Goal: Transaction & Acquisition: Subscribe to service/newsletter

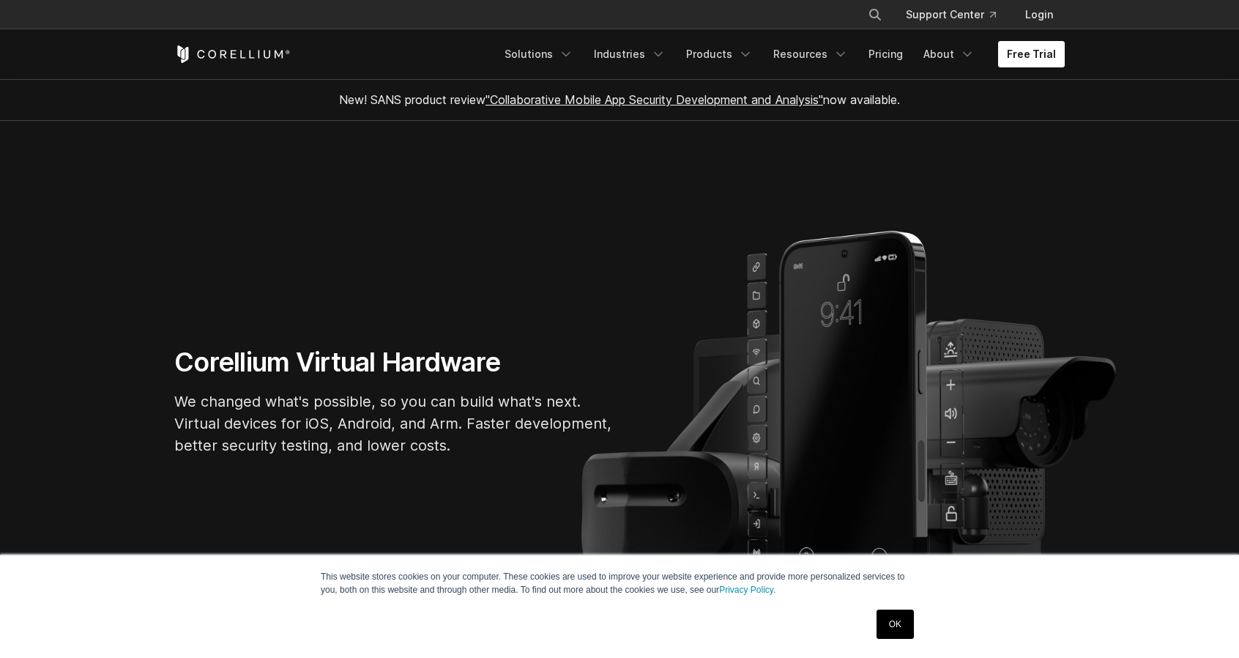
click at [1023, 59] on link "Free Trial" at bounding box center [1031, 54] width 67 height 26
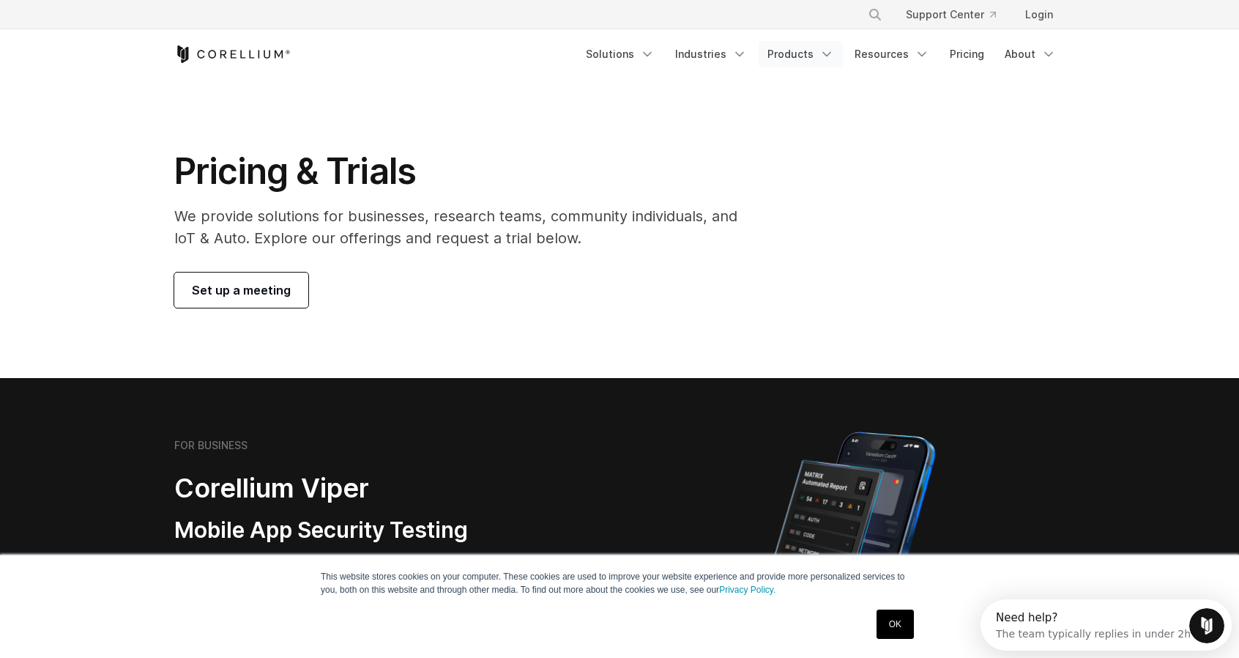
click at [809, 60] on link "Products" at bounding box center [801, 54] width 84 height 26
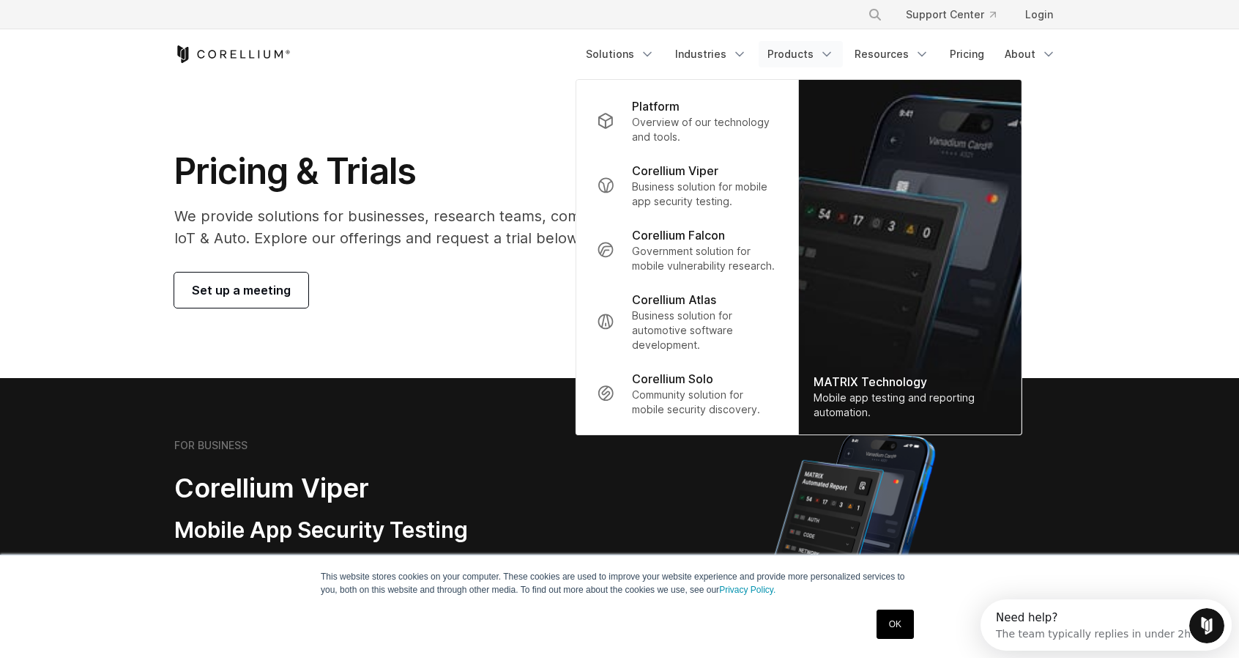
drag, startPoint x: 507, startPoint y: 401, endPoint x: 506, endPoint y: 390, distance: 11.0
click at [507, 401] on section "FOR BUSINESS Corellium Viper Mobile App Security Testing Security pentesting an…" at bounding box center [619, 553] width 1239 height 350
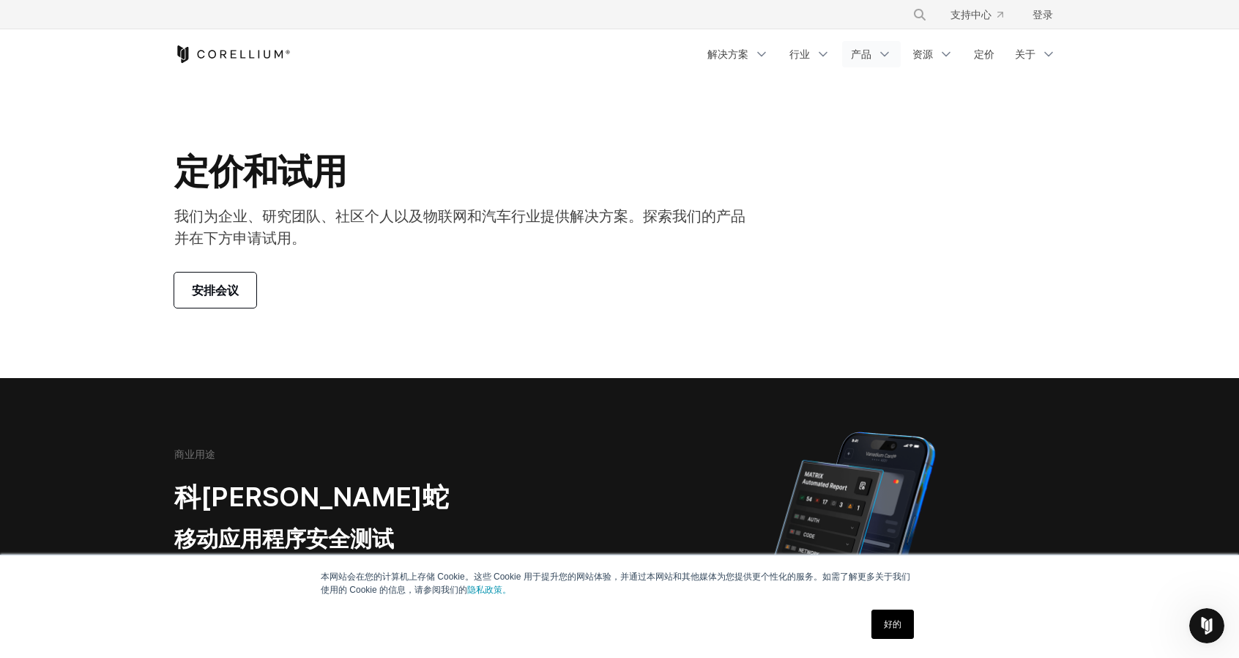
click at [873, 58] on link "产品" at bounding box center [871, 54] width 59 height 26
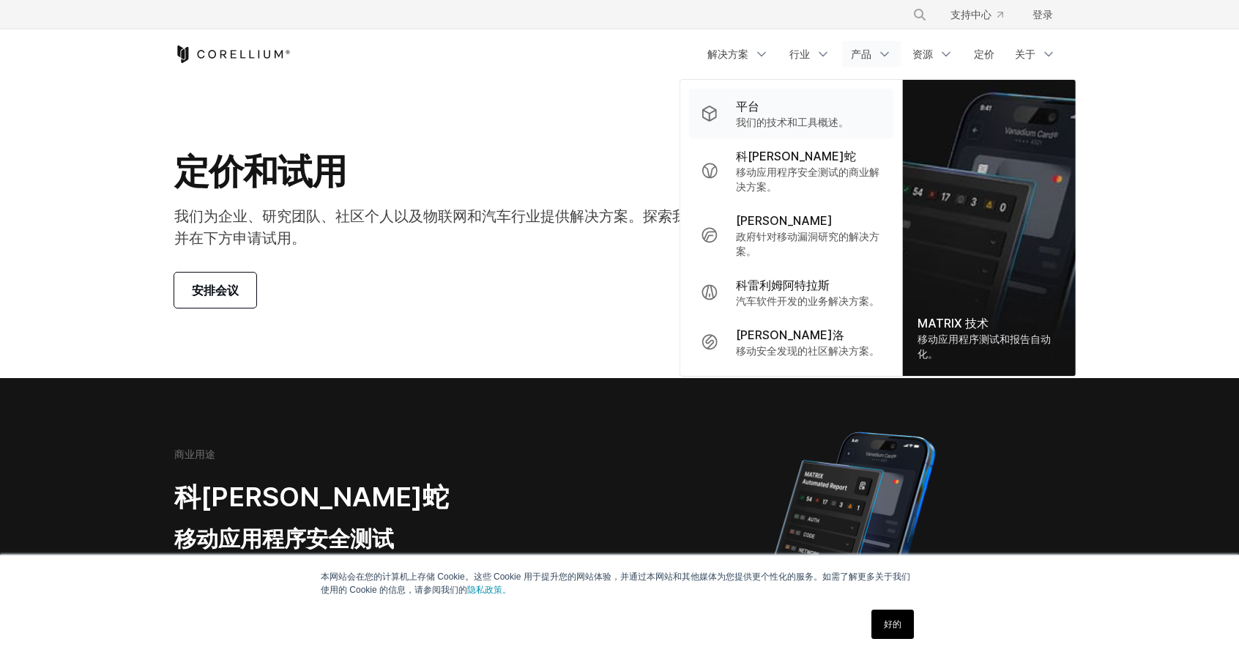
click at [756, 106] on font "平台" at bounding box center [747, 106] width 23 height 15
click at [756, 106] on section "定价和试用 我们为企业、研究团队、社区个人以及物联网和汽车行业提供解决方案。探索我们的产品并在下方申请试用。 安排会议" at bounding box center [619, 228] width 1239 height 299
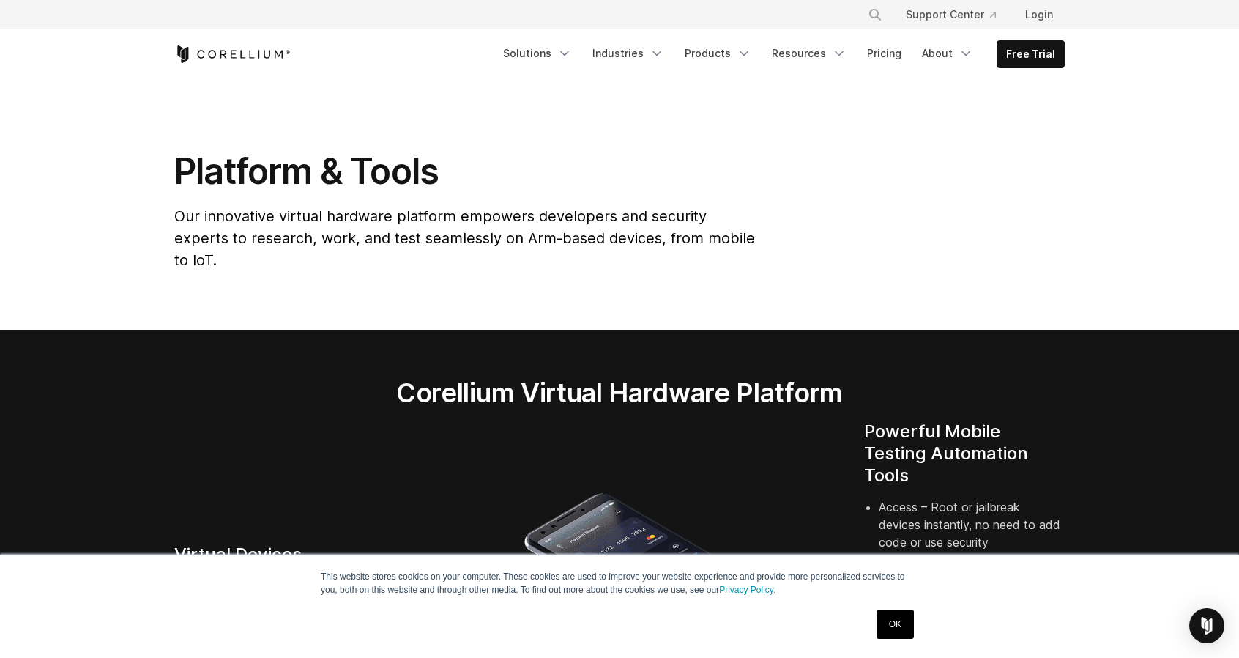
click at [902, 631] on link "OK" at bounding box center [895, 623] width 37 height 29
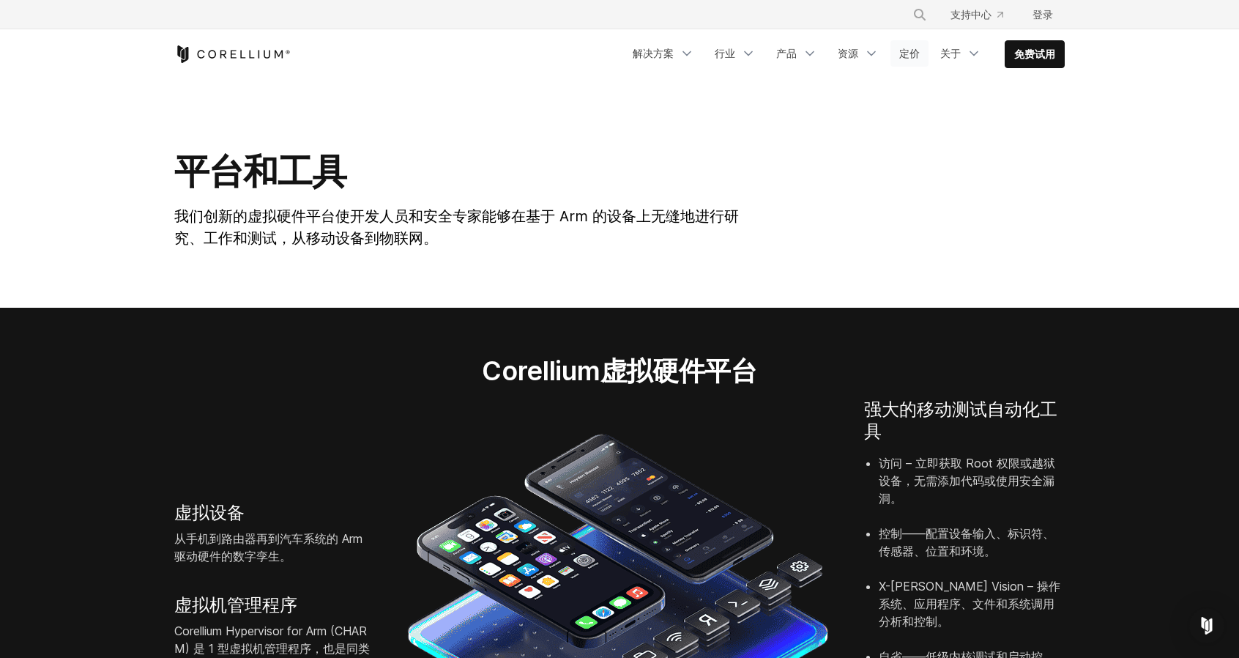
click at [912, 51] on font "定价" at bounding box center [909, 53] width 21 height 12
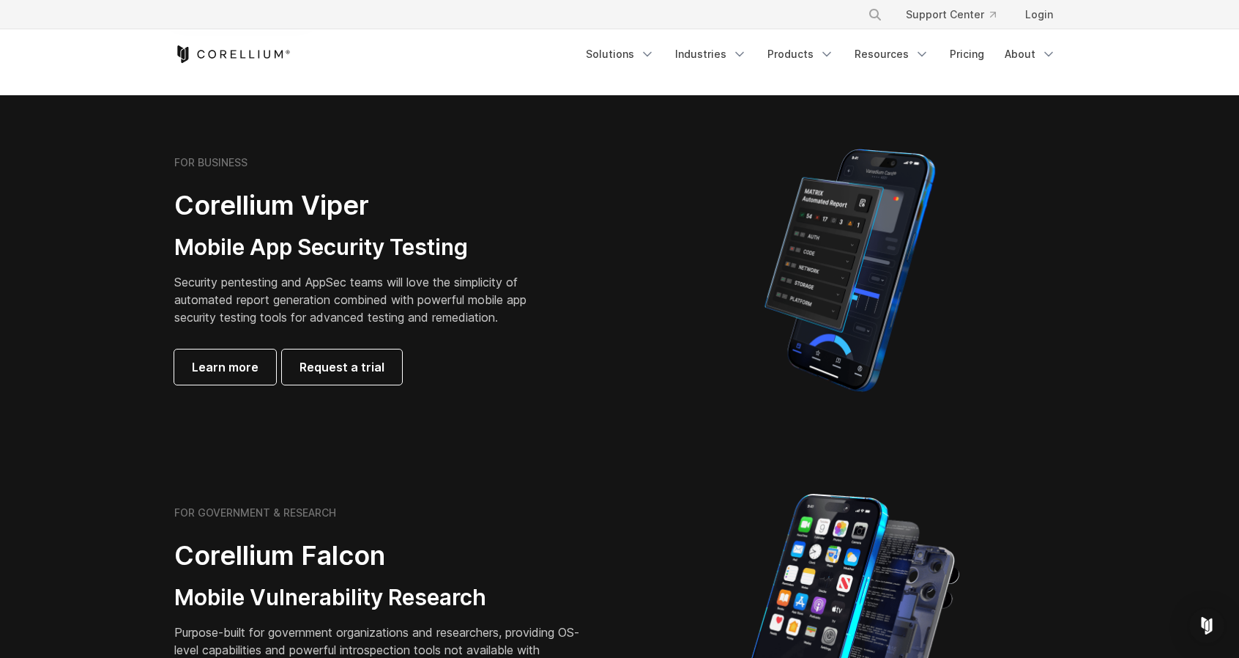
scroll to position [293, 0]
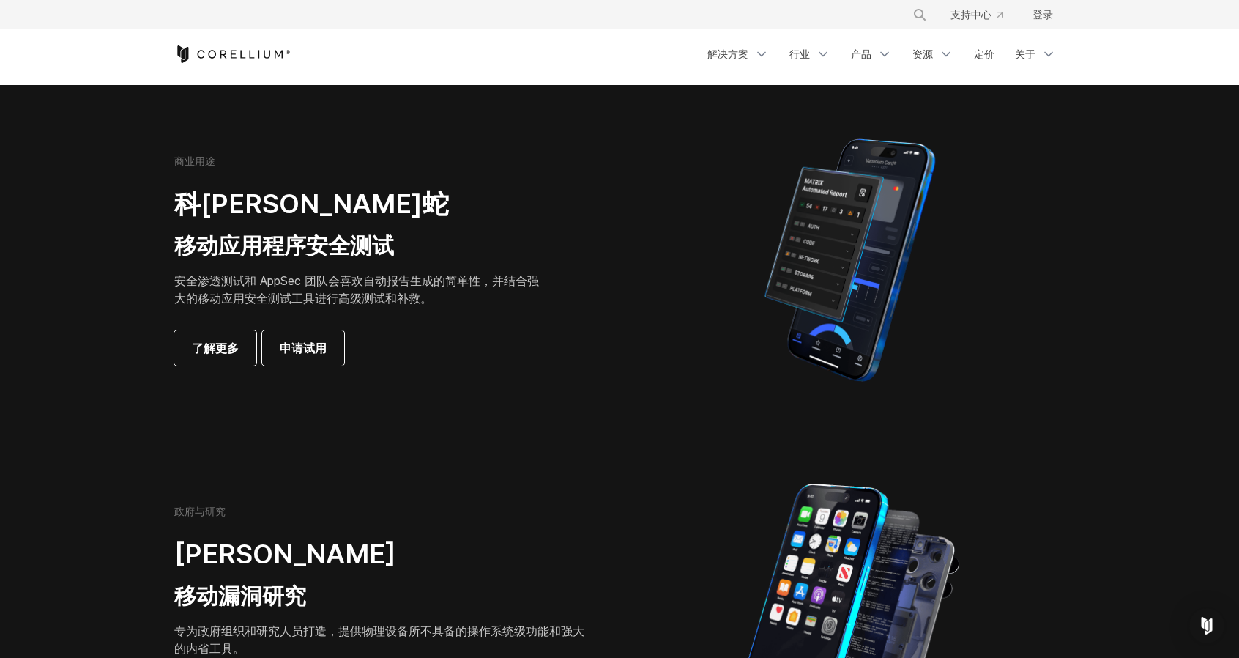
drag, startPoint x: 178, startPoint y: 248, endPoint x: 312, endPoint y: 242, distance: 134.2
click at [178, 248] on font "移动应用程序安全测试" at bounding box center [284, 245] width 220 height 26
drag, startPoint x: 312, startPoint y: 242, endPoint x: 473, endPoint y: 250, distance: 161.3
click at [473, 250] on h3 "移动应用程序安全测试" at bounding box center [361, 246] width 375 height 28
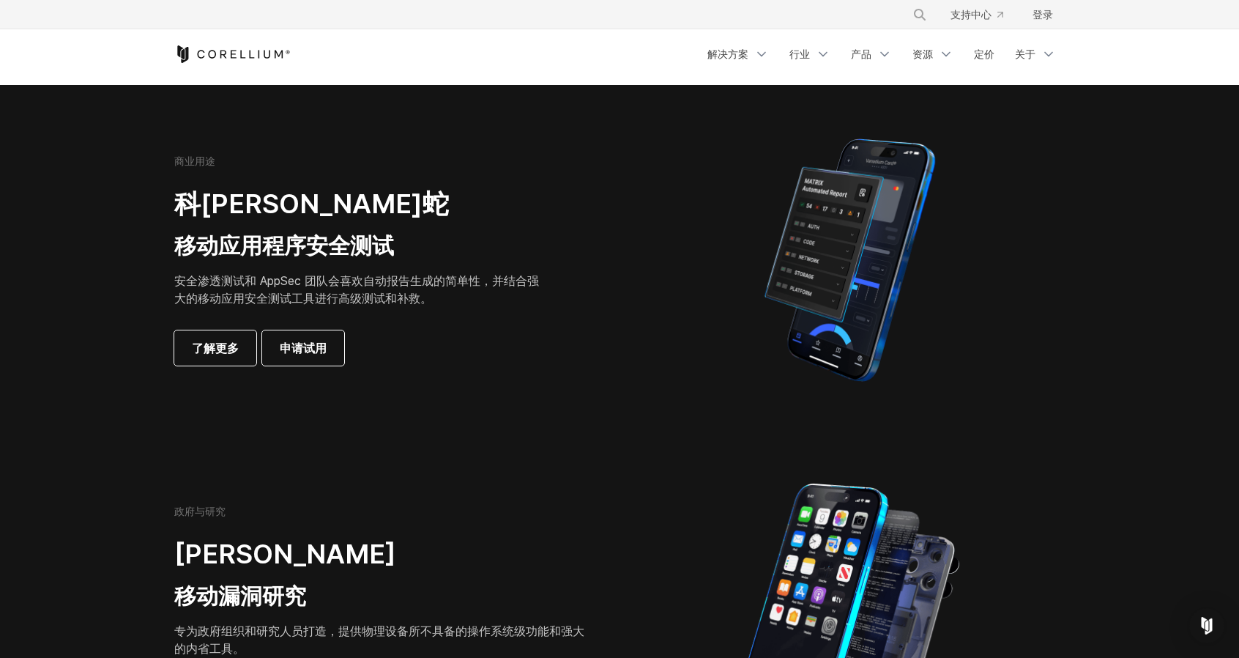
click at [461, 281] on font "安全渗透测试和 AppSec 团队会喜欢自动报告生成的简单性，并结合强大的移动应用安全测试工具进行高级测试和补救。" at bounding box center [356, 289] width 365 height 32
click at [325, 281] on font "安全渗透测试和 AppSec 团队会喜欢自动报告生成的简单性，并结合强大的移动应用安全测试工具进行高级测试和补救。" at bounding box center [356, 289] width 365 height 32
drag, startPoint x: 302, startPoint y: 277, endPoint x: 478, endPoint y: 307, distance: 179.1
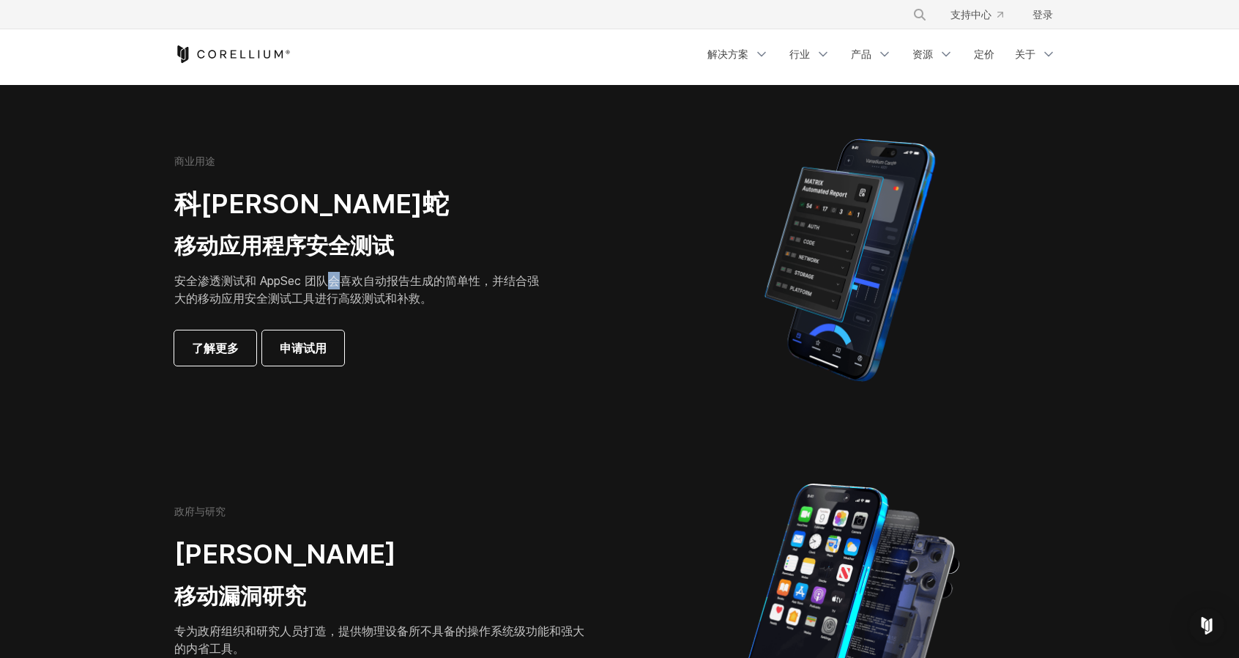
click at [478, 307] on div "商业用途 科雷利姆·蝰蛇 移动应用程序安全测试 安全渗透测试和 AppSec 团队会喜欢自动报告生成的简单性，并结合强大的移动应用安全测试工具进行高级测试和补…" at bounding box center [379, 260] width 410 height 211
drag, startPoint x: 299, startPoint y: 283, endPoint x: 508, endPoint y: 283, distance: 209.5
click at [508, 283] on font "安全渗透测试和 AppSec 团队会喜欢自动报告生成的简单性，并结合强大的移动应用安全测试工具进行高级测试和补救。" at bounding box center [356, 289] width 365 height 32
click at [423, 295] on font "安全渗透测试和 AppSec 团队会喜欢自动报告生成的简单性，并结合强大的移动应用安全测试工具进行高级测试和补救。" at bounding box center [356, 289] width 365 height 32
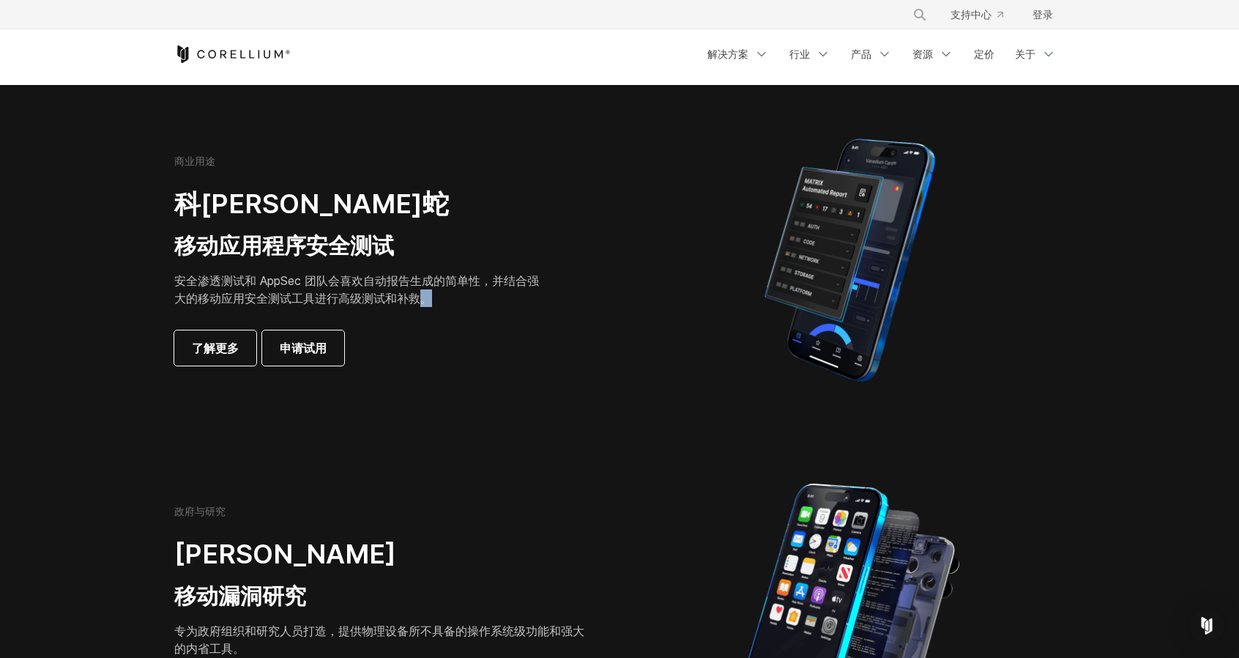
click at [423, 295] on font "安全渗透测试和 AppSec 团队会喜欢自动报告生成的简单性，并结合强大的移动应用安全测试工具进行高级测试和补救。" at bounding box center [356, 289] width 365 height 32
click at [426, 301] on font "安全渗透测试和 AppSec 团队会喜欢自动报告生成的简单性，并结合强大的移动应用安全测试工具进行高级测试和补救。" at bounding box center [356, 289] width 365 height 32
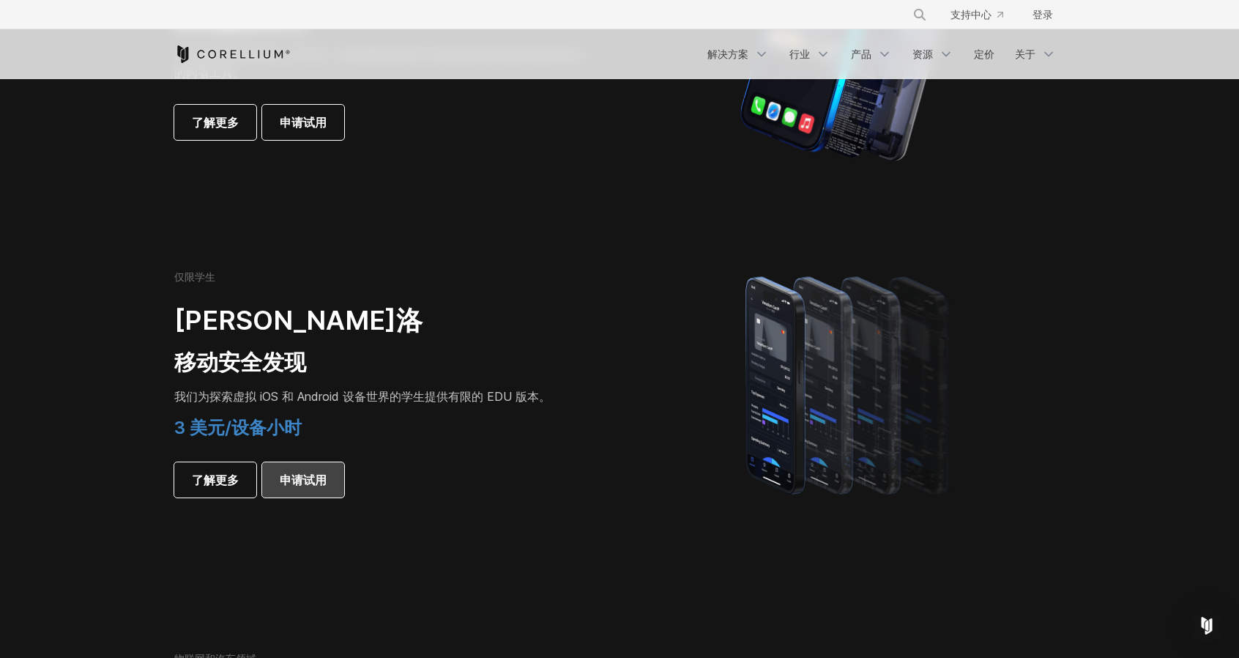
scroll to position [879, 0]
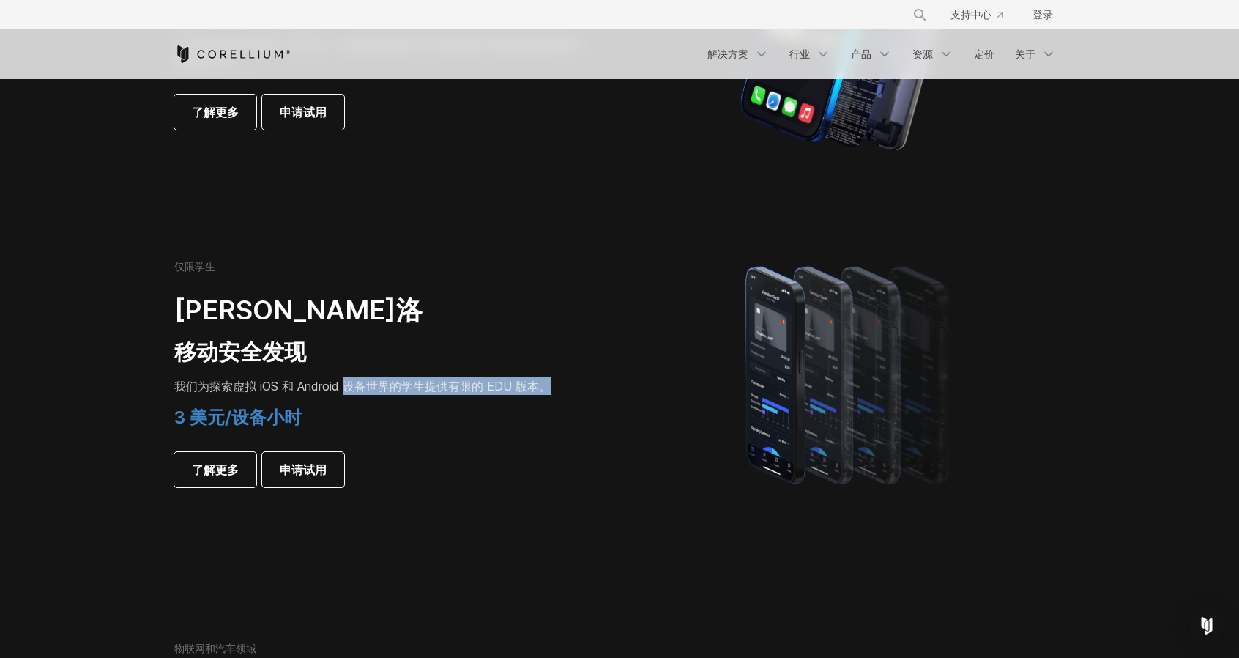
drag, startPoint x: 349, startPoint y: 389, endPoint x: 564, endPoint y: 379, distance: 215.6
click at [564, 379] on p "我们为探索虚拟 iOS 和 Android 设备世界的 学生提供有限的 EDU 版本。" at bounding box center [379, 386] width 410 height 18
drag, startPoint x: 396, startPoint y: 386, endPoint x: 497, endPoint y: 383, distance: 100.4
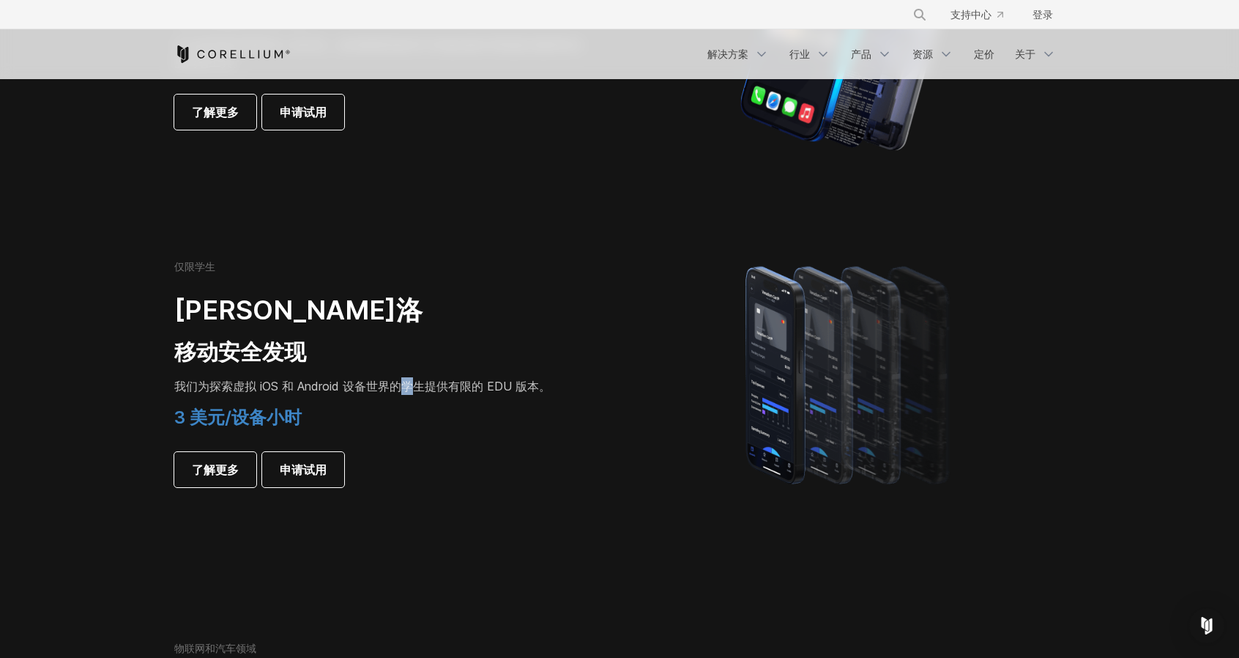
click at [420, 386] on font "我们为探索虚拟 iOS 和 Android 设备世界的 学生提供有限的 EDU 版本。" at bounding box center [362, 386] width 376 height 15
click at [498, 383] on font "学生提供有限的 EDU 版本。" at bounding box center [475, 386] width 149 height 15
click at [493, 385] on font "学生提供有限的 EDU 版本。" at bounding box center [475, 386] width 149 height 15
click at [223, 481] on link "了解更多" at bounding box center [215, 469] width 82 height 35
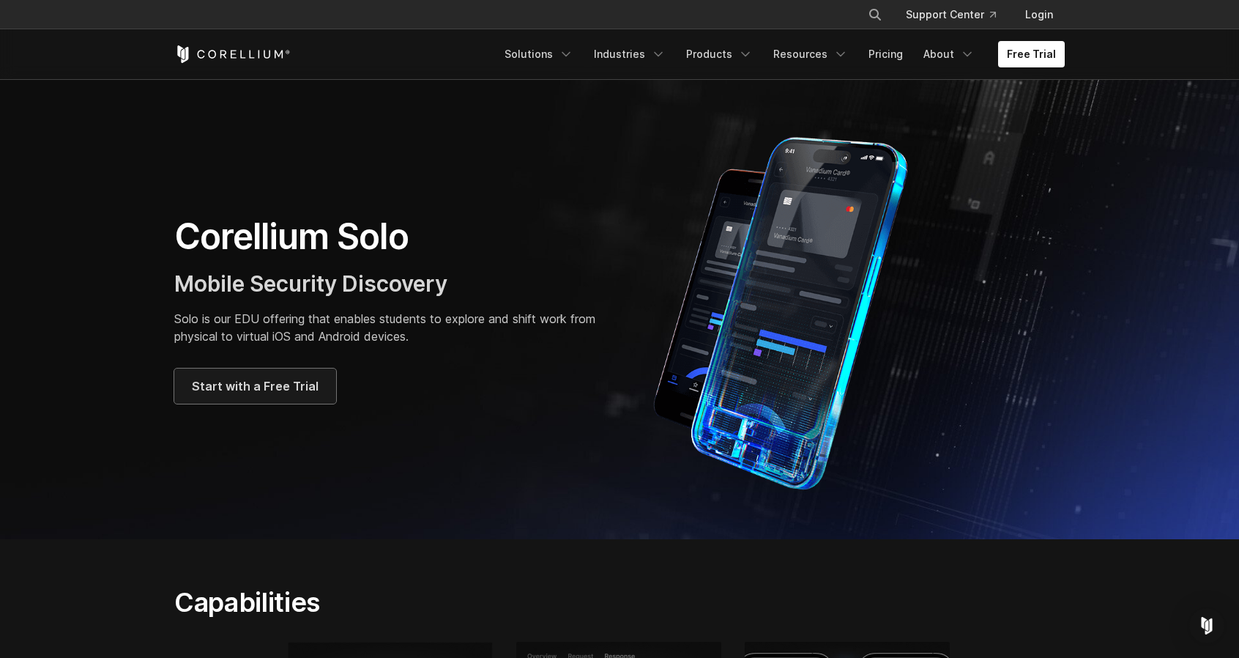
click at [255, 389] on span "Start with a Free Trial" at bounding box center [255, 386] width 127 height 18
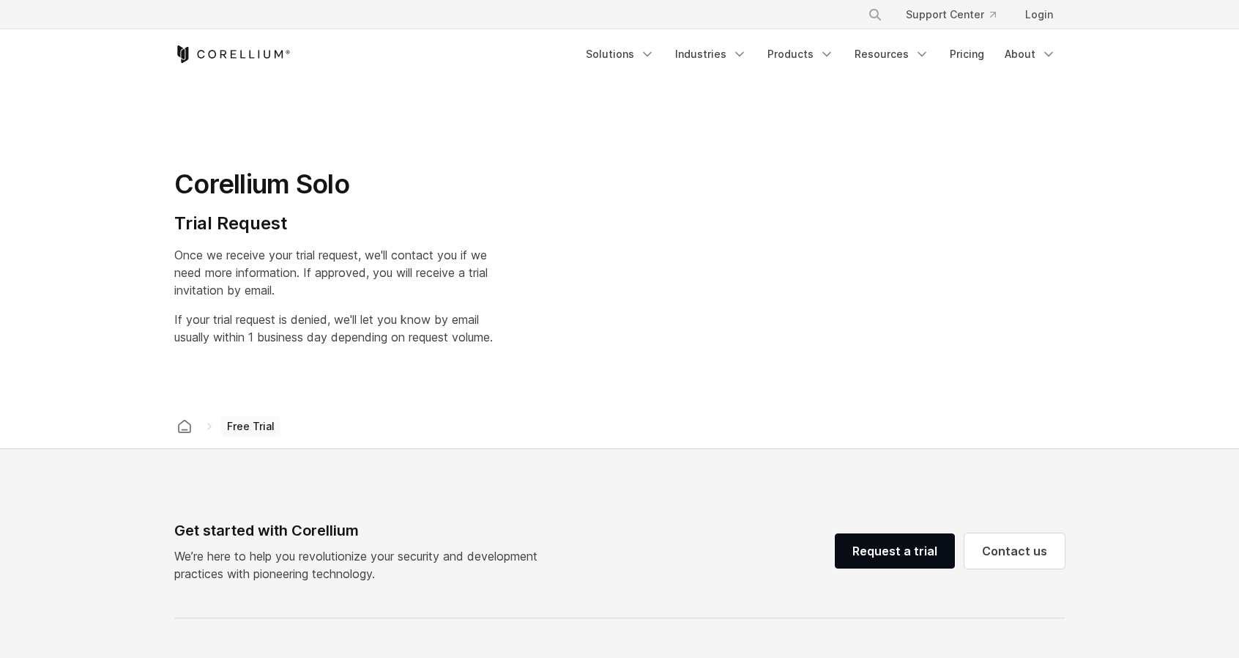
select select "**"
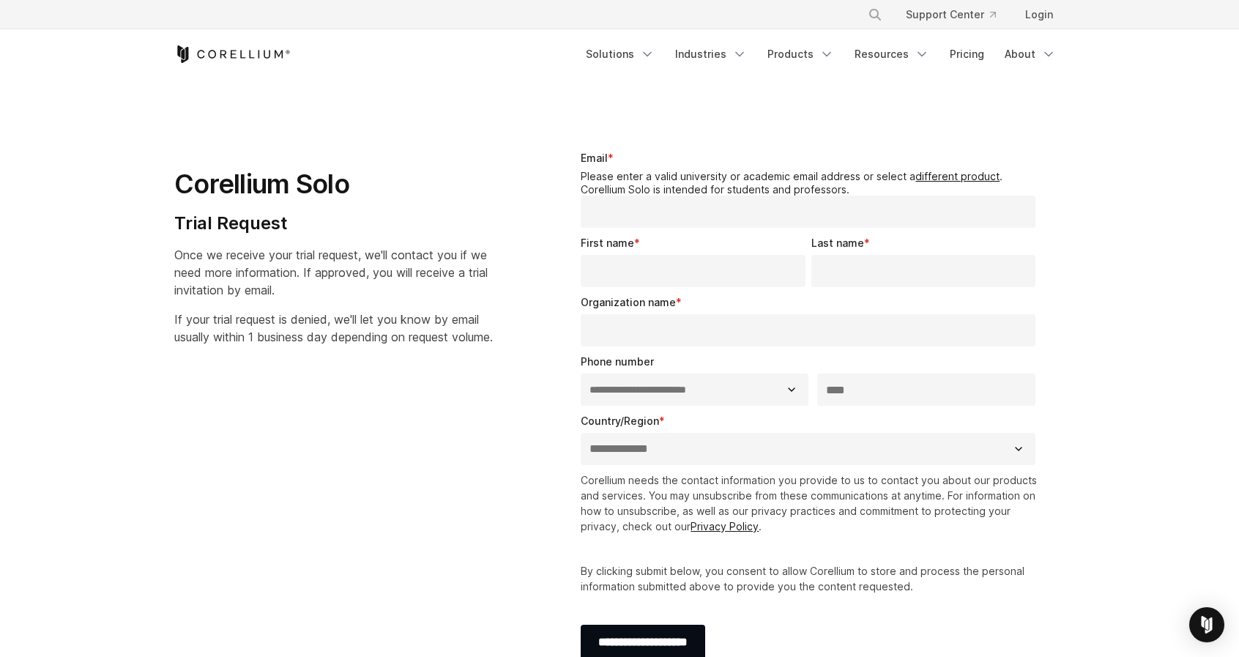
select select "**"
click at [1036, 18] on link "Login" at bounding box center [1039, 14] width 51 height 26
